Goal: Transaction & Acquisition: Download file/media

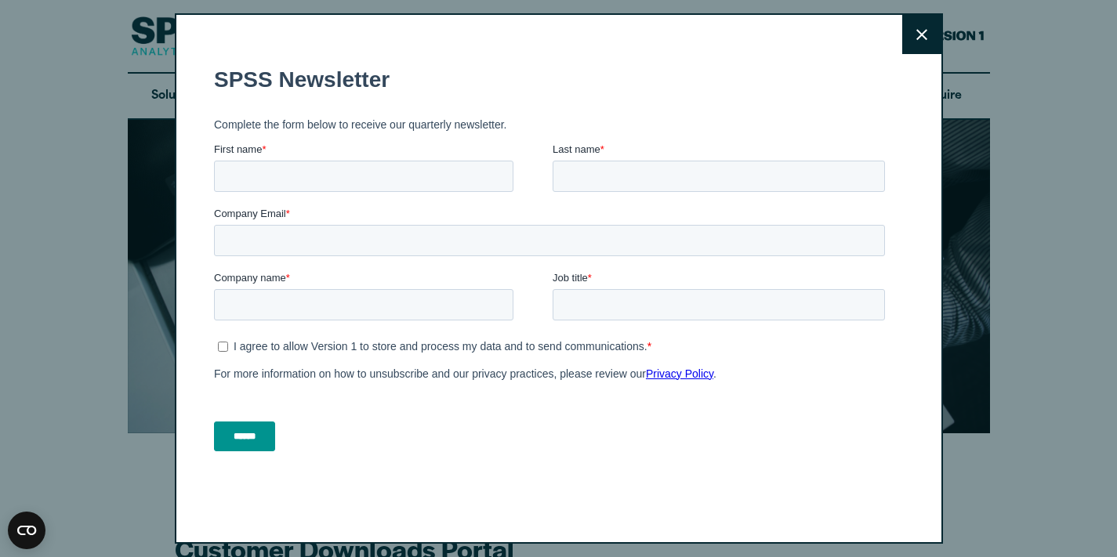
click at [920, 42] on button "Close" at bounding box center [921, 34] width 39 height 39
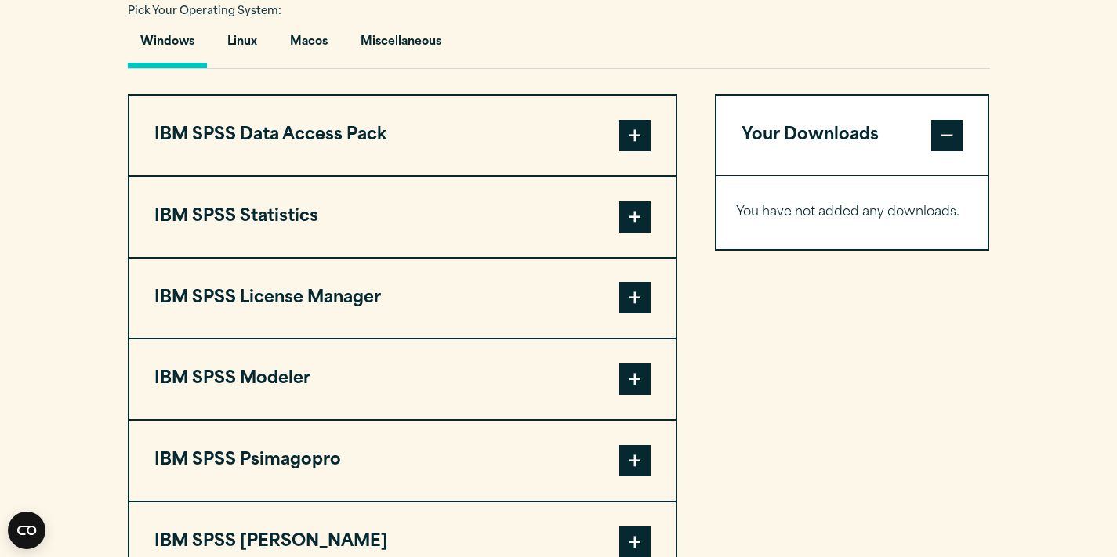
scroll to position [1176, 0]
click at [437, 233] on button "IBM SPSS Statistics" at bounding box center [402, 216] width 546 height 80
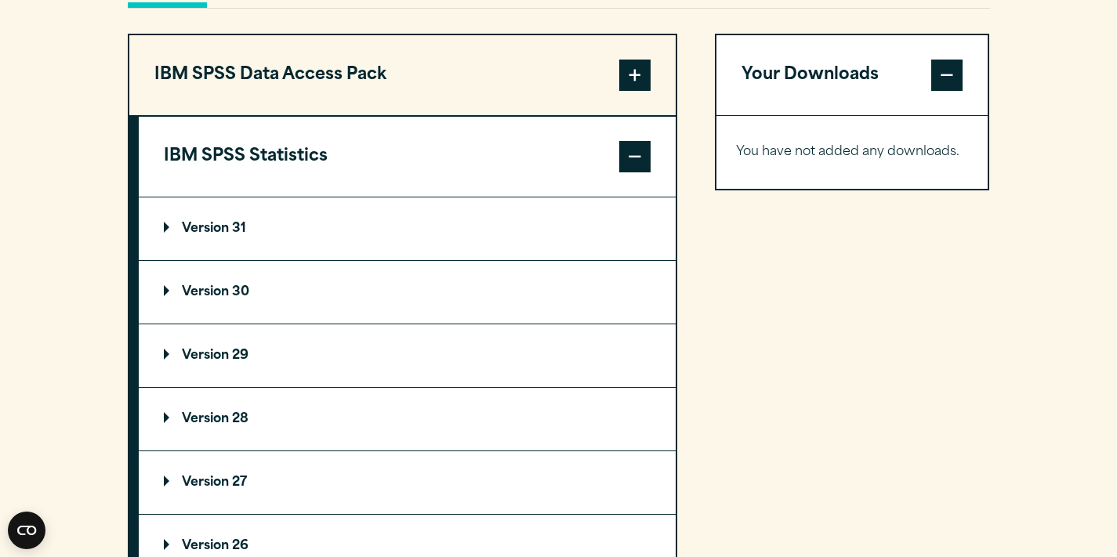
scroll to position [1241, 0]
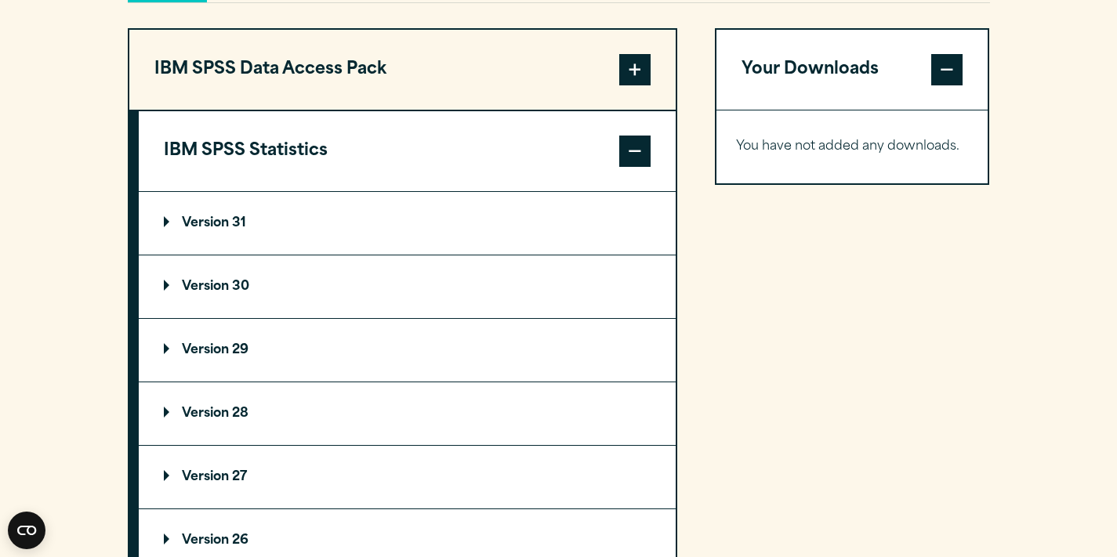
click at [249, 293] on p "Version 30" at bounding box center [206, 287] width 85 height 13
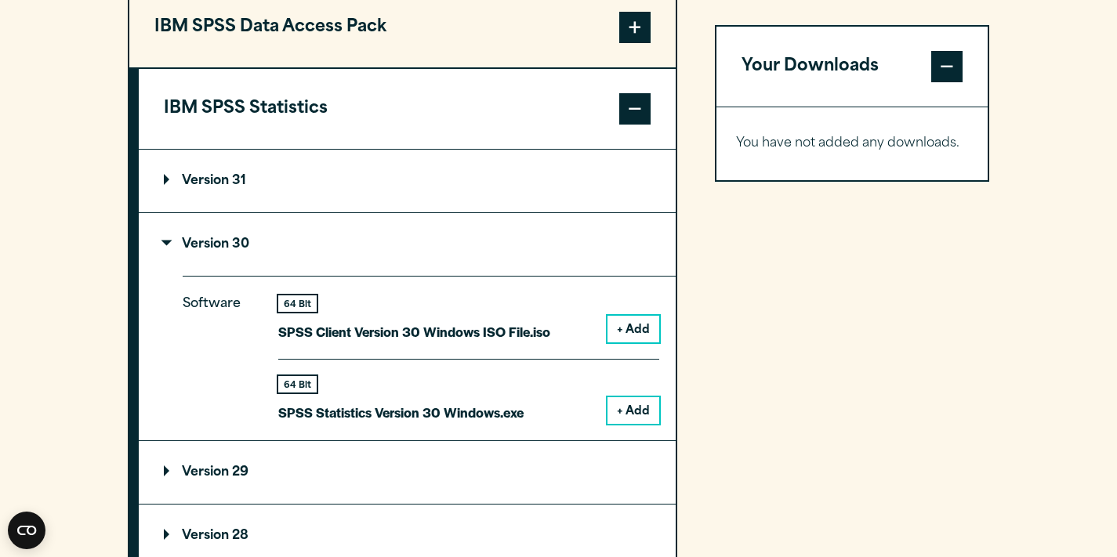
scroll to position [1288, 0]
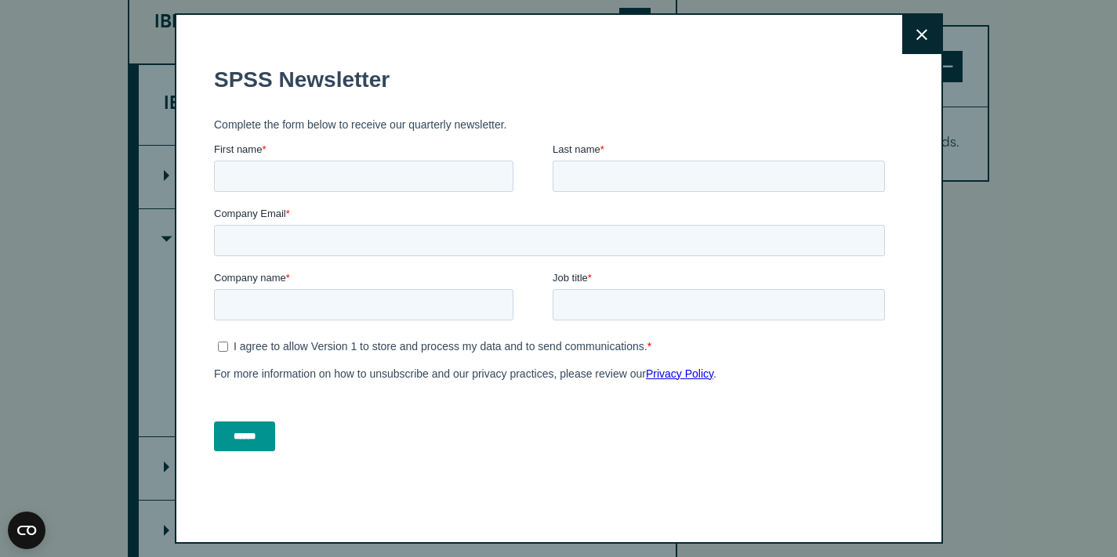
click at [928, 36] on button "Close" at bounding box center [921, 34] width 39 height 39
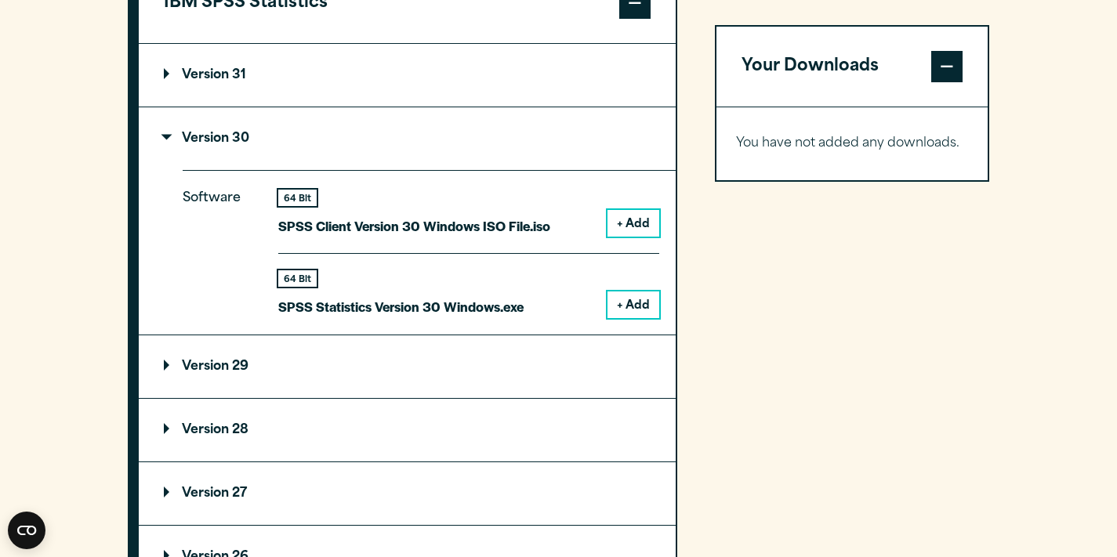
scroll to position [1393, 0]
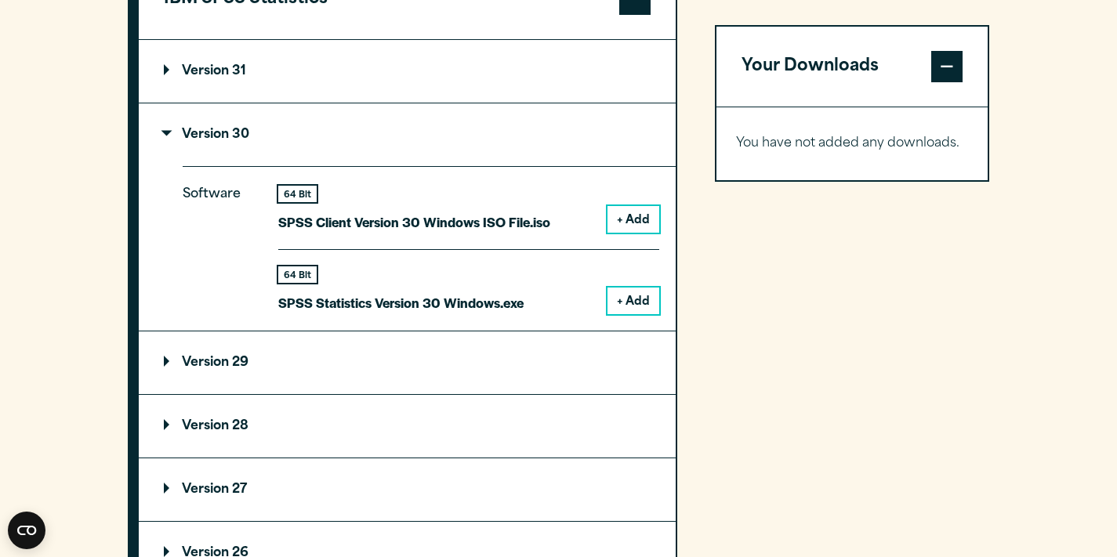
click at [295, 363] on summary "Version 29" at bounding box center [407, 363] width 537 height 63
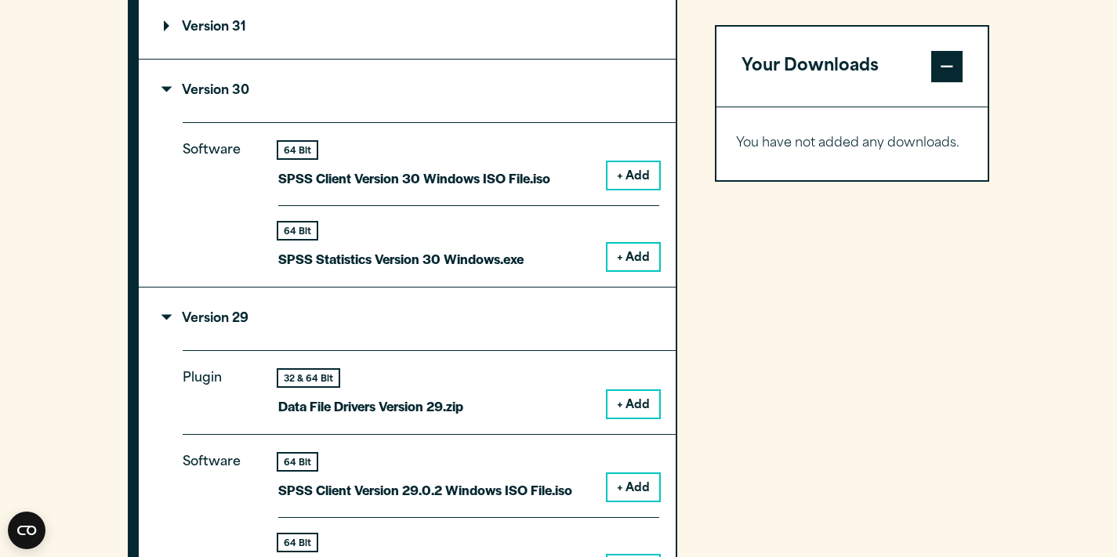
scroll to position [1435, 0]
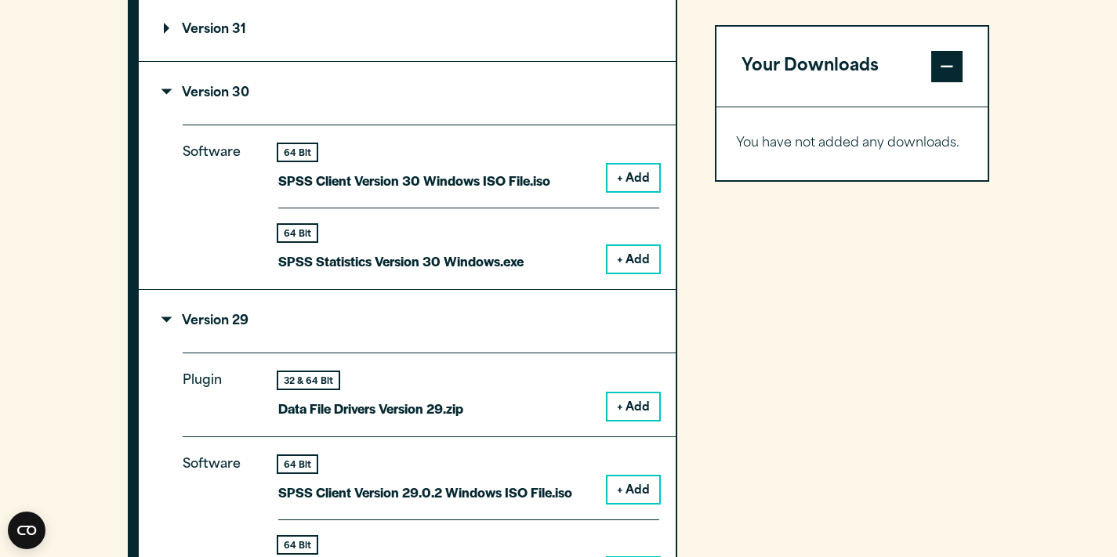
click at [313, 42] on summary "Version 31" at bounding box center [407, 29] width 537 height 63
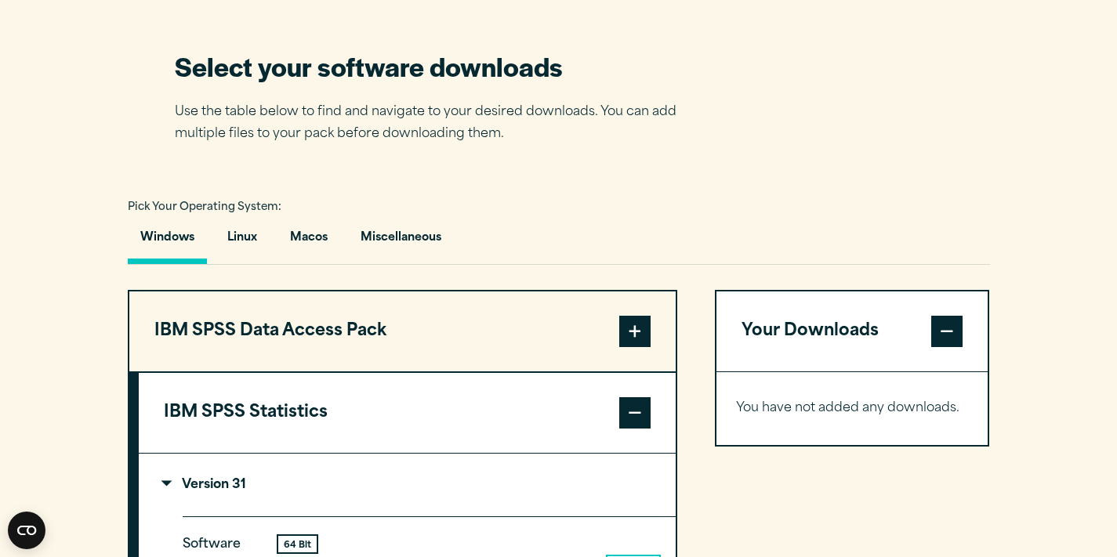
scroll to position [976, 0]
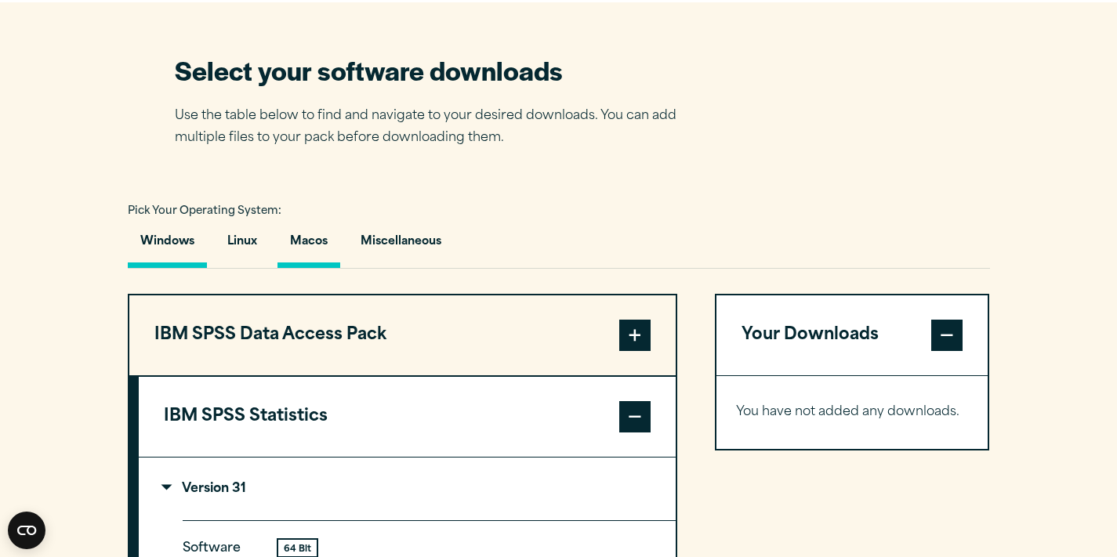
click at [321, 239] on button "Macos" at bounding box center [308, 245] width 63 height 45
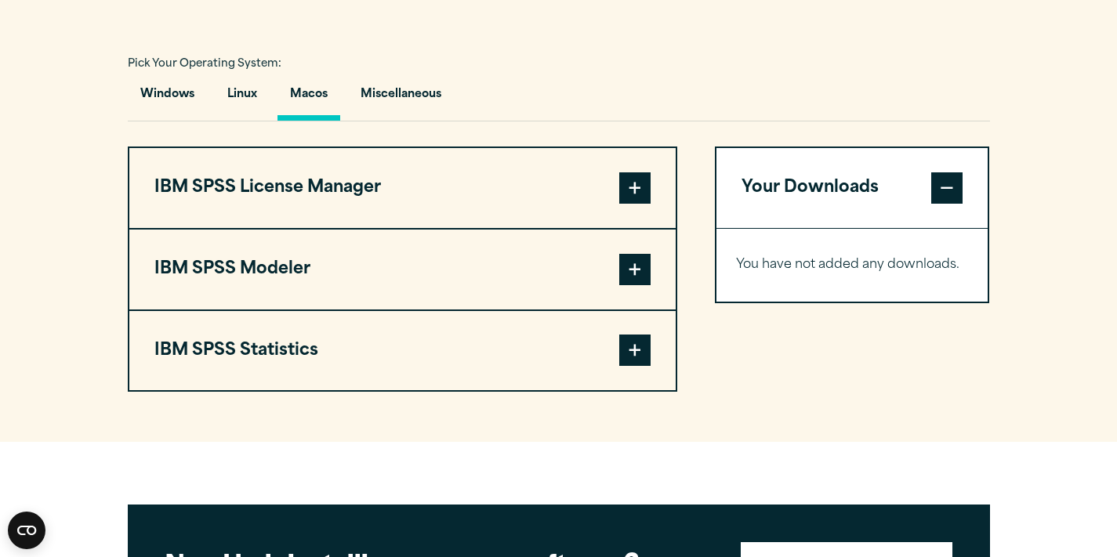
scroll to position [1129, 0]
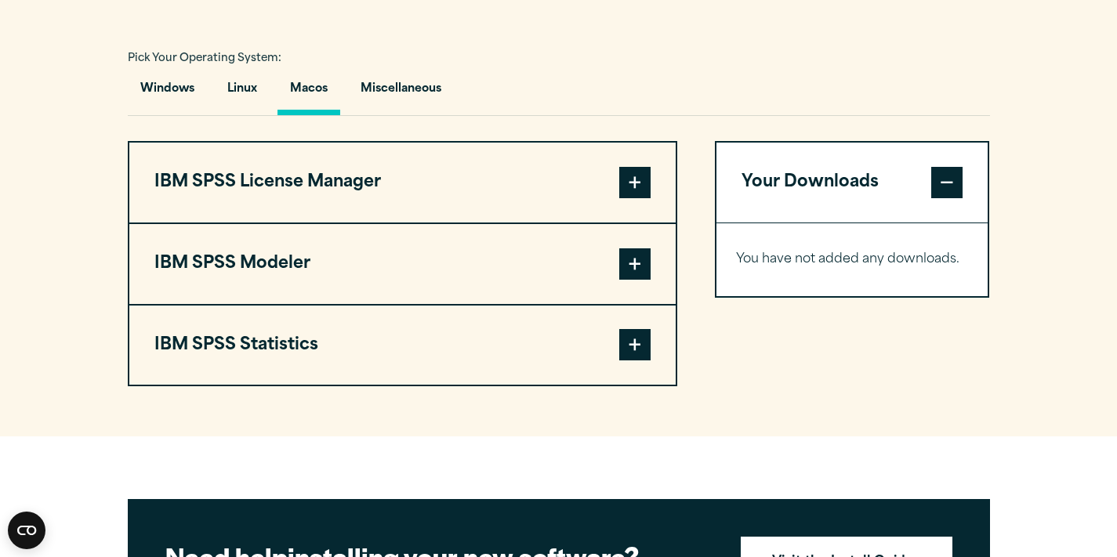
click at [505, 375] on button "IBM SPSS Statistics" at bounding box center [402, 346] width 546 height 80
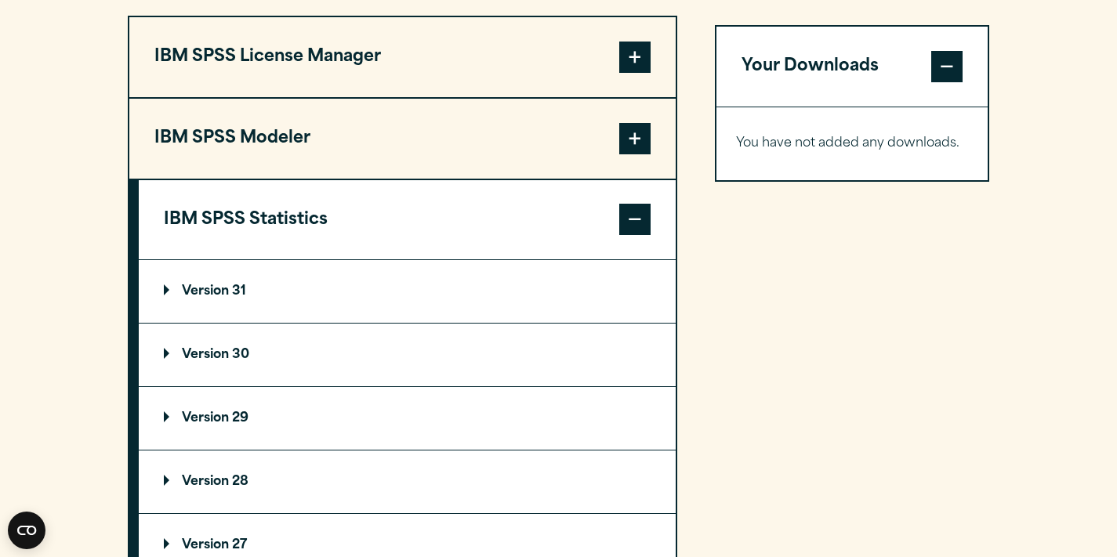
scroll to position [1296, 0]
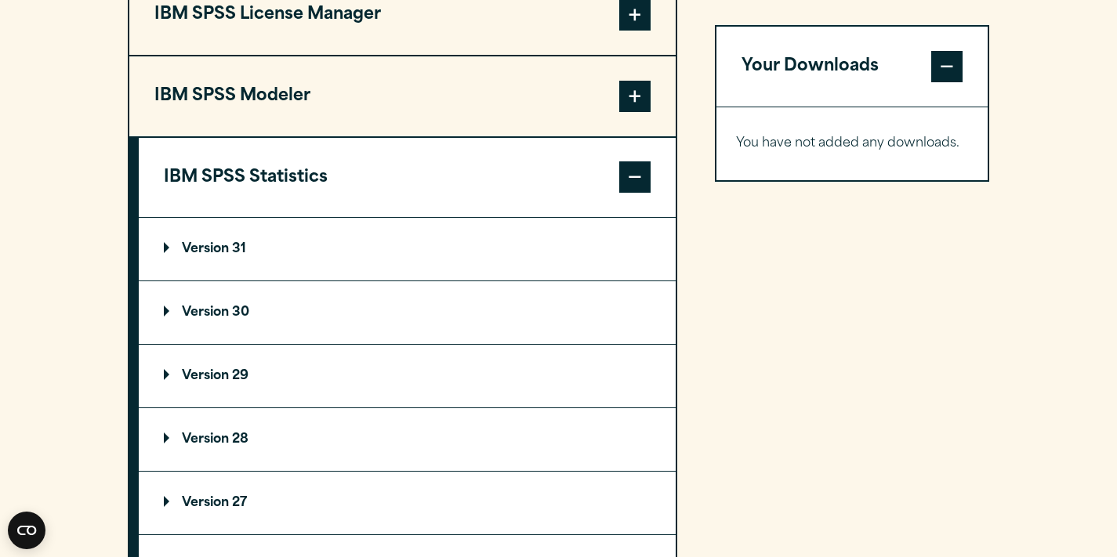
click at [262, 322] on summary "Version 30" at bounding box center [407, 312] width 537 height 63
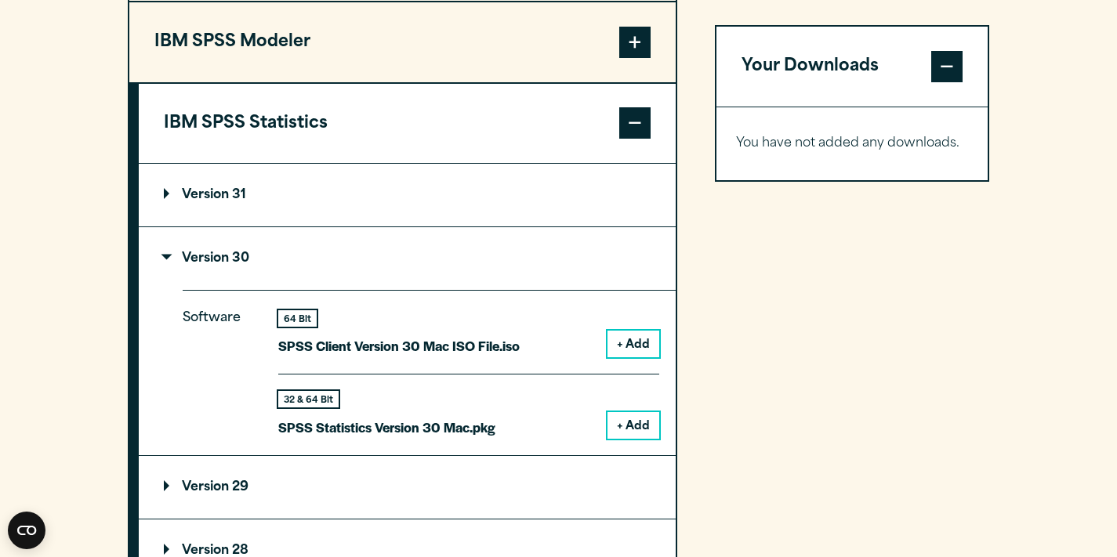
scroll to position [1378, 0]
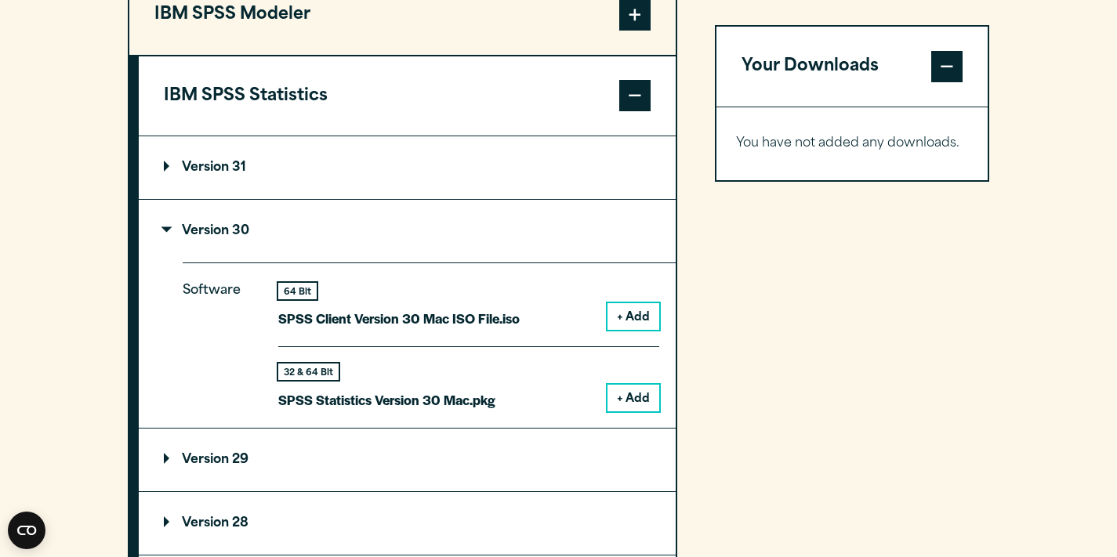
click at [634, 407] on button "+ Add" at bounding box center [633, 398] width 52 height 27
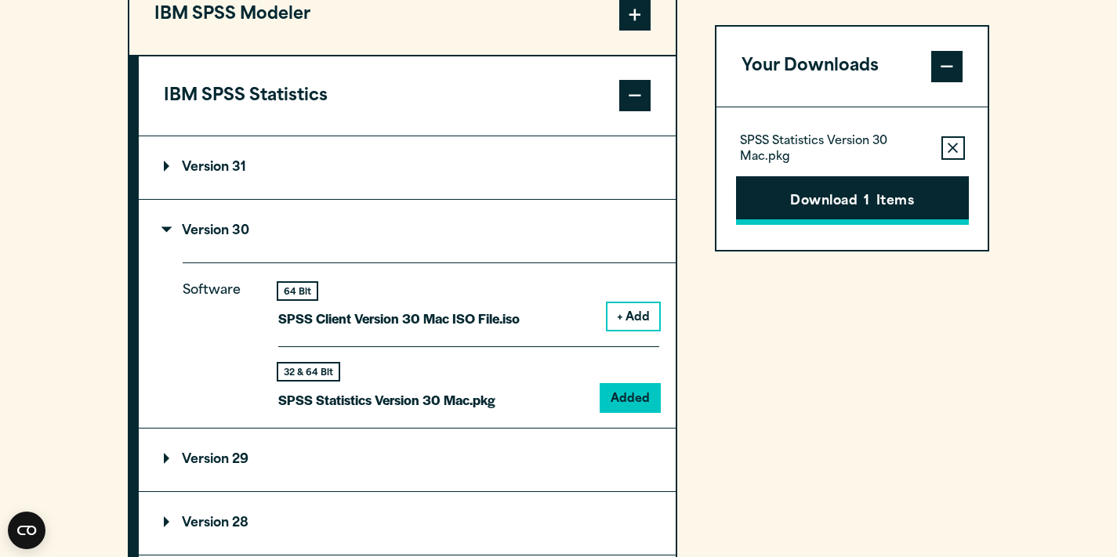
click at [815, 194] on button "Download 1 Items" at bounding box center [852, 200] width 233 height 49
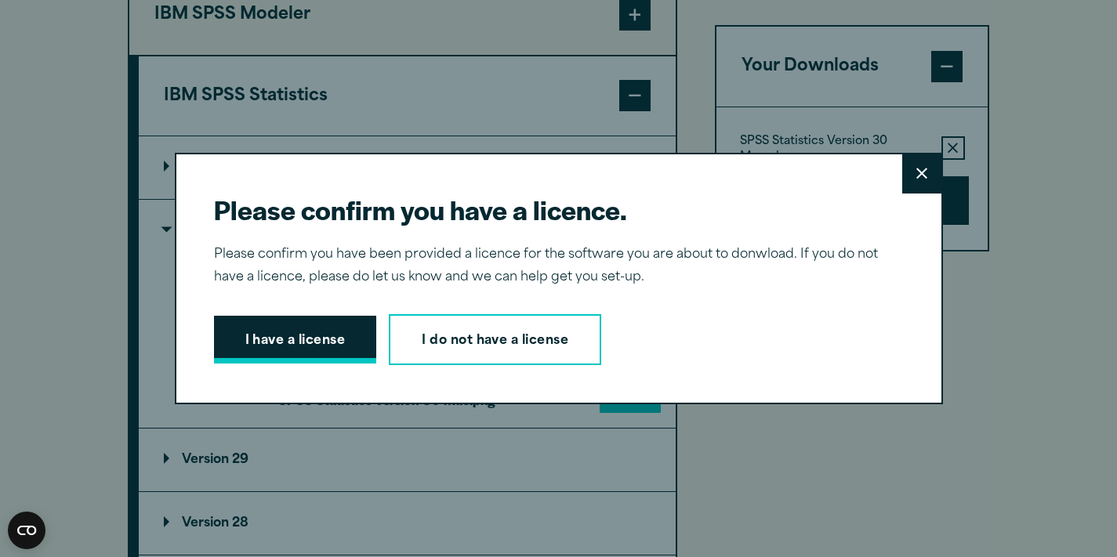
click at [326, 346] on button "I have a license" at bounding box center [295, 340] width 163 height 49
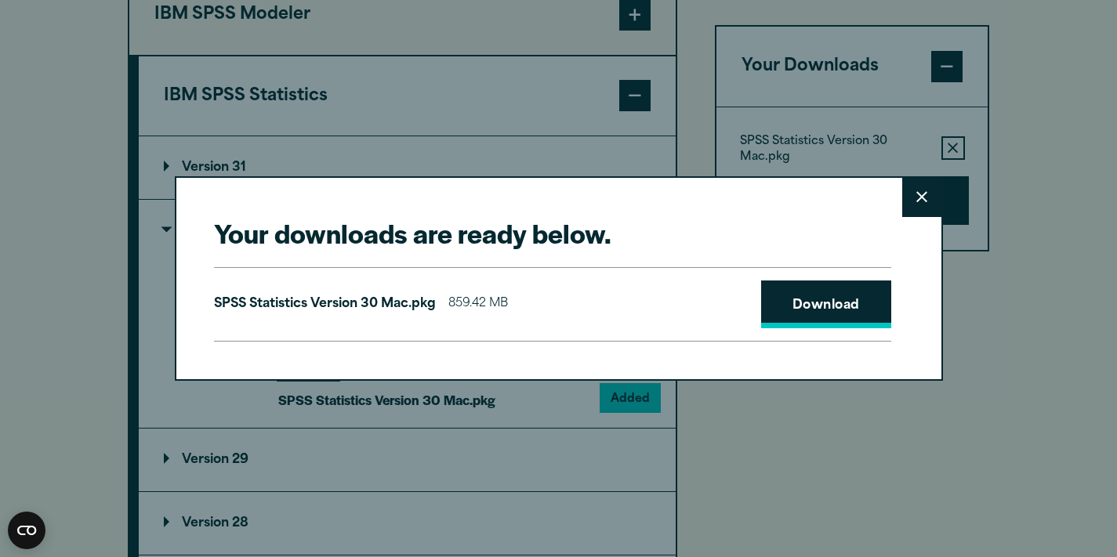
click at [810, 307] on link "Download" at bounding box center [826, 305] width 130 height 49
